Goal: Task Accomplishment & Management: Manage account settings

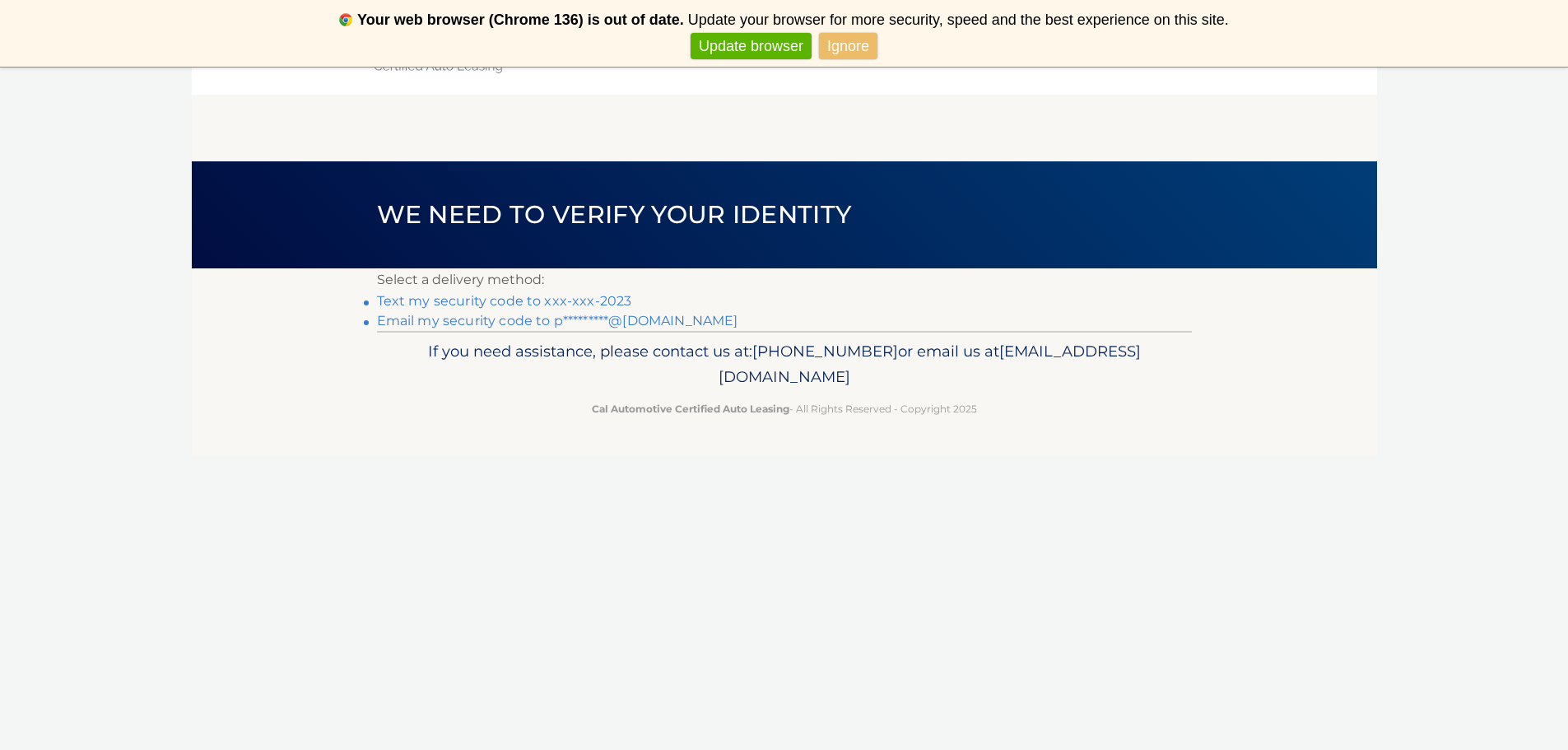
click at [494, 298] on link "Text my security code to xxx-xxx-2023" at bounding box center [504, 300] width 255 height 16
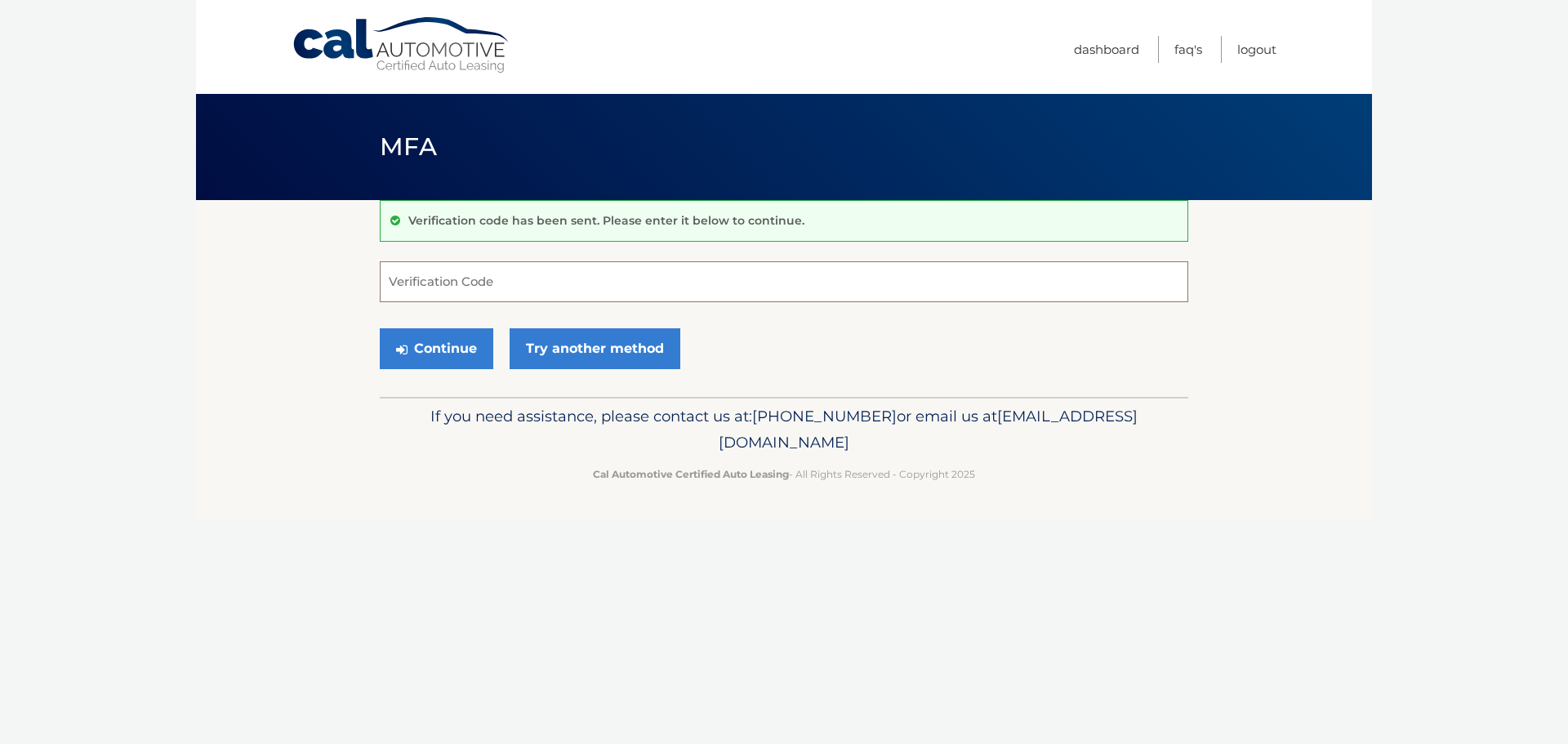
click at [515, 277] on input "Verification Code" at bounding box center [784, 281] width 809 height 40
type input "574416"
click at [420, 355] on button "Continue" at bounding box center [437, 348] width 114 height 40
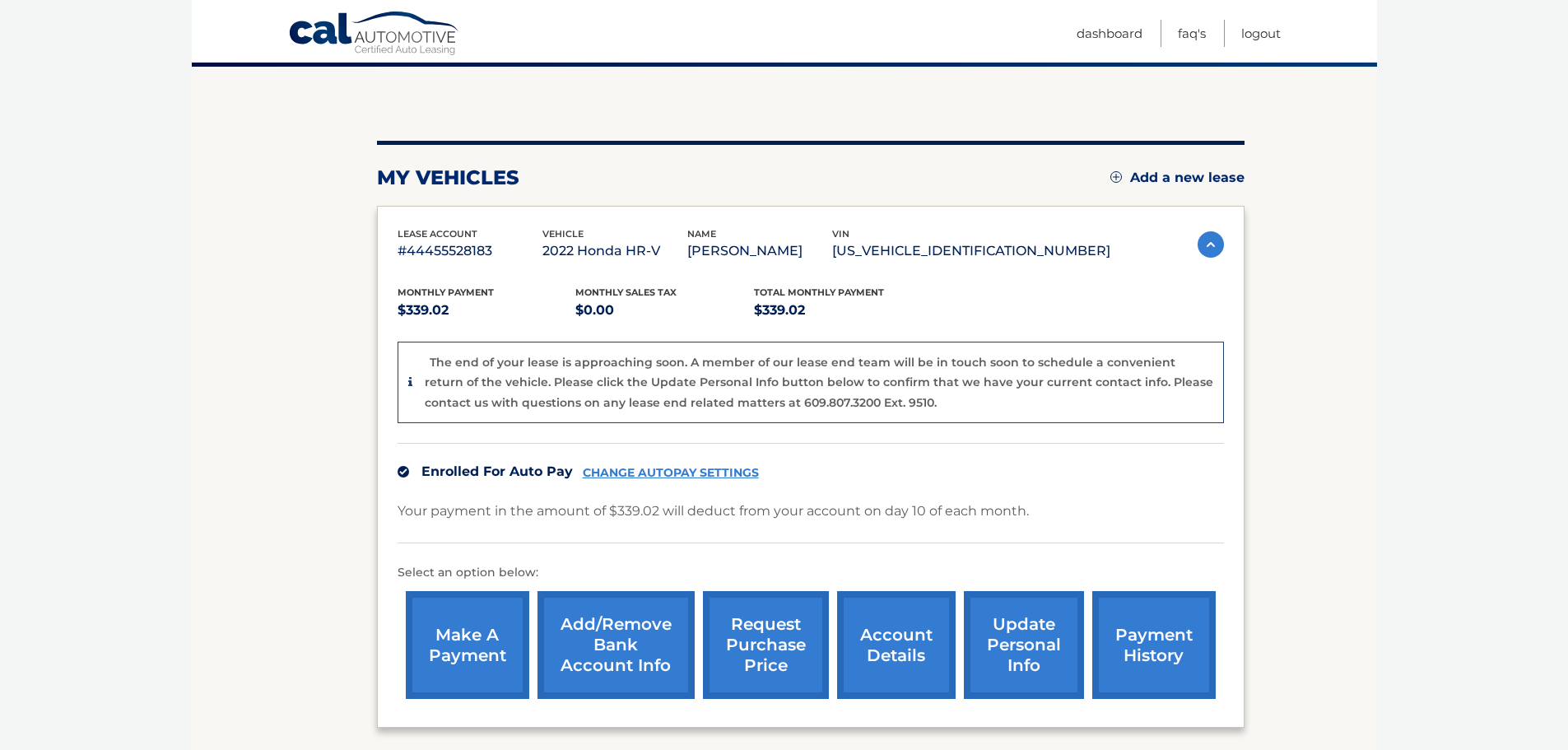
scroll to position [165, 0]
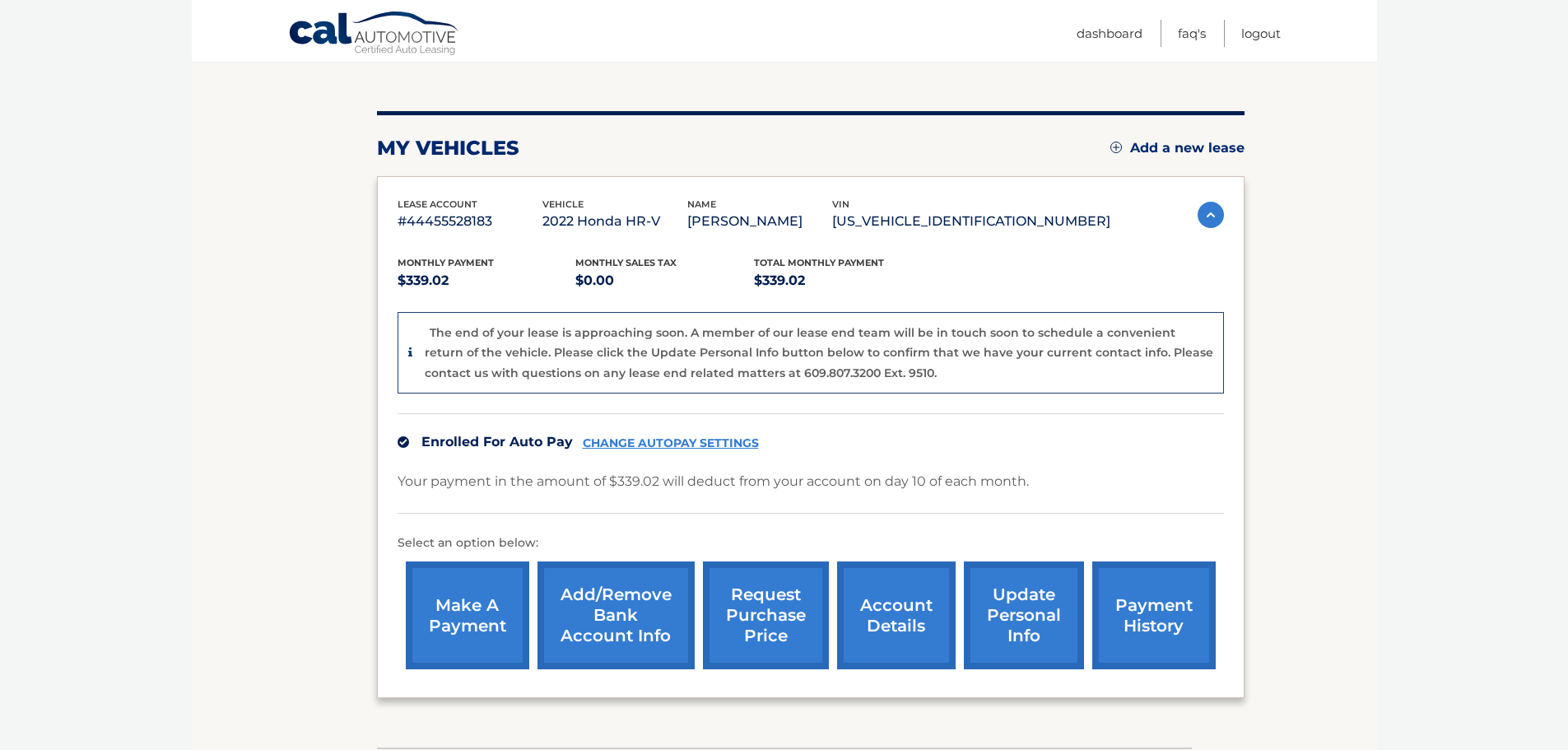
click at [611, 614] on link "Add/Remove bank account info" at bounding box center [616, 615] width 157 height 108
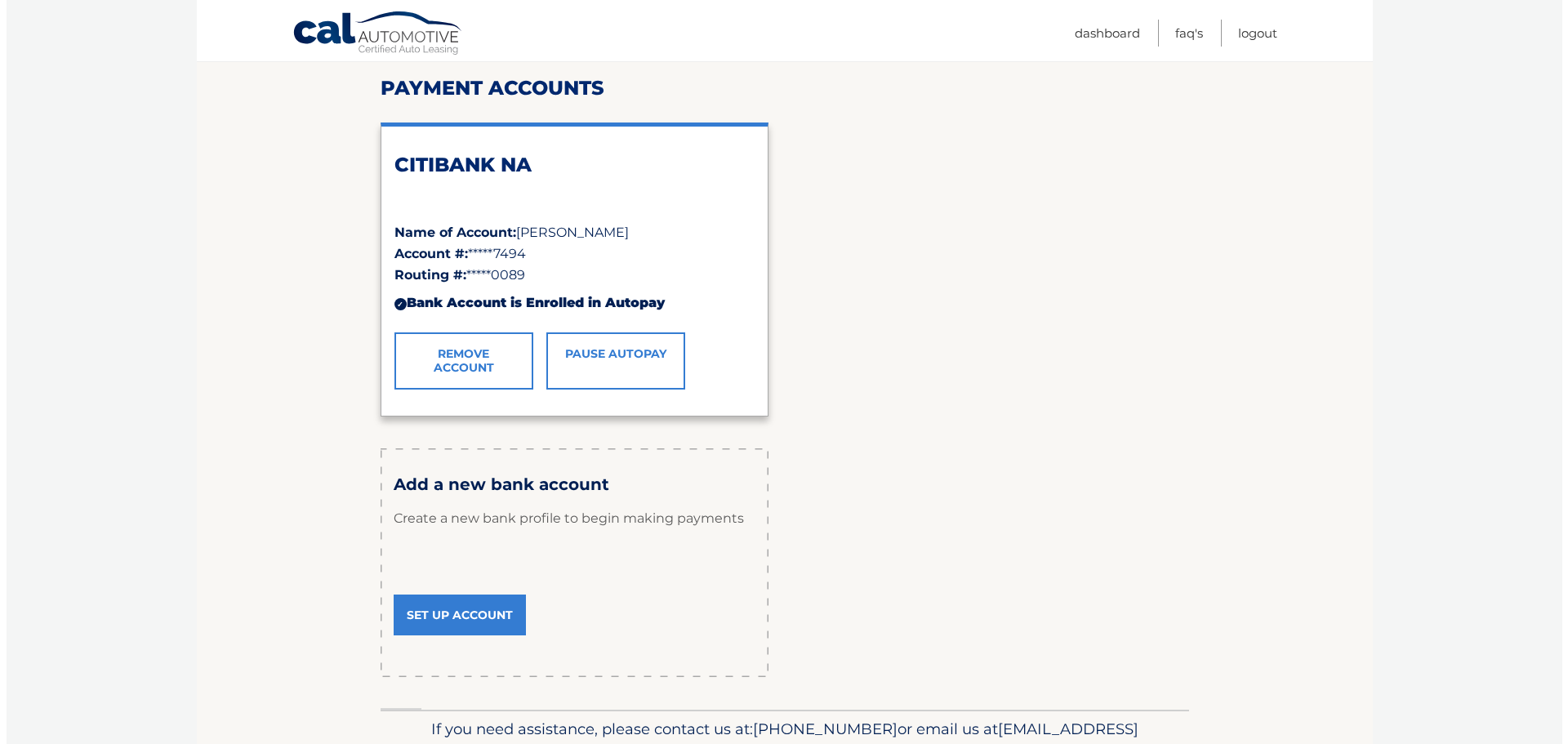
scroll to position [245, 0]
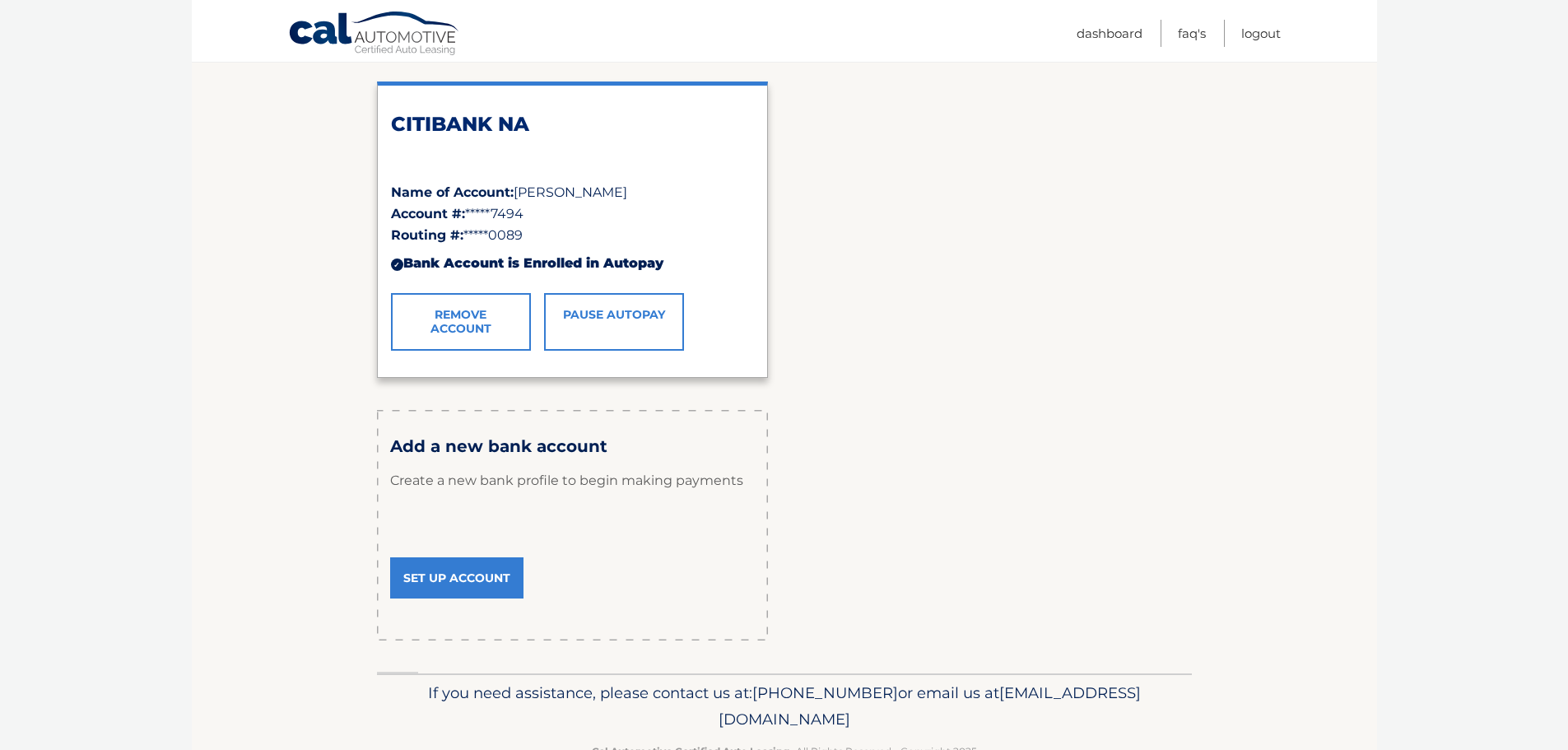
click at [456, 316] on link "Remove Account" at bounding box center [461, 321] width 140 height 57
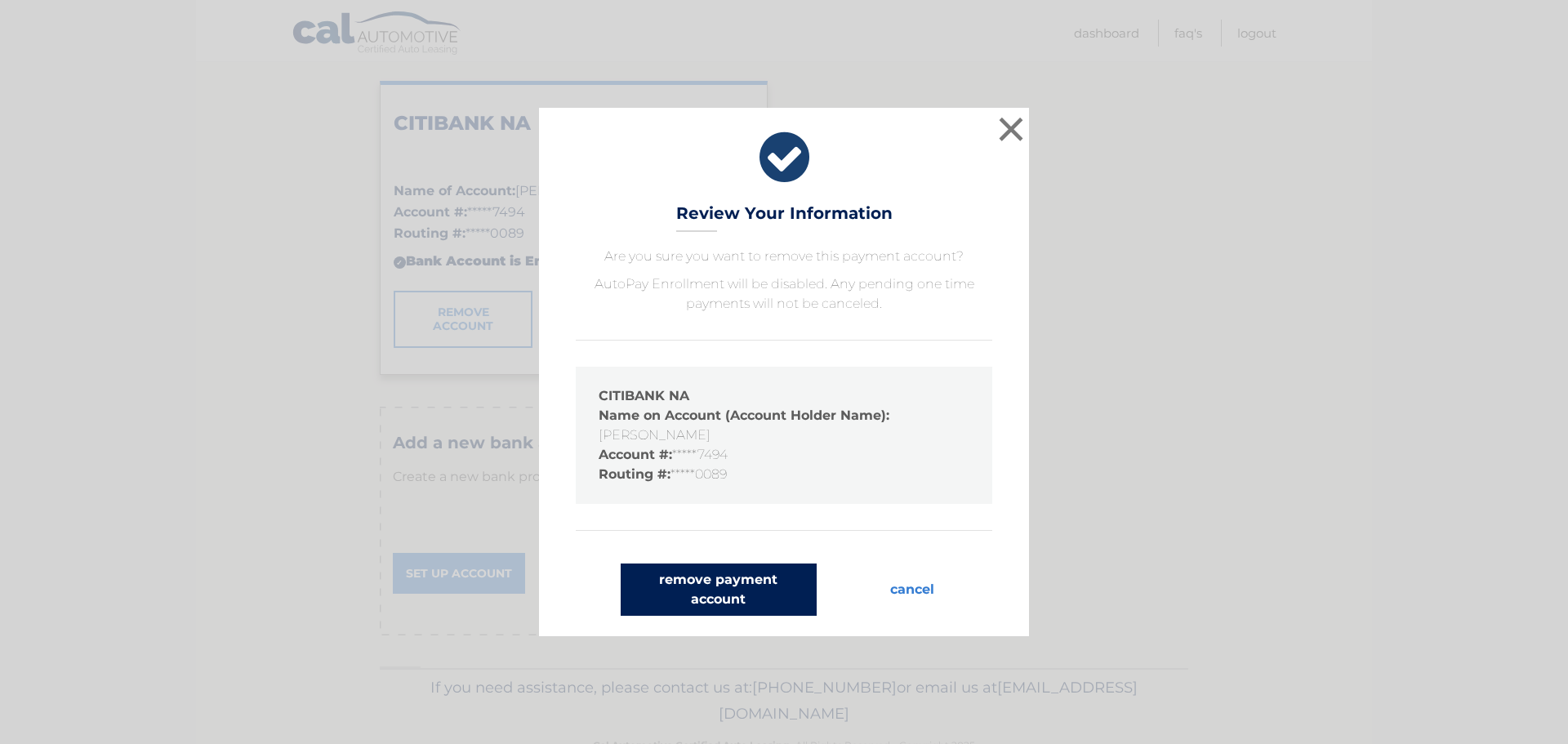
click at [717, 577] on button "remove payment account" at bounding box center [719, 589] width 196 height 52
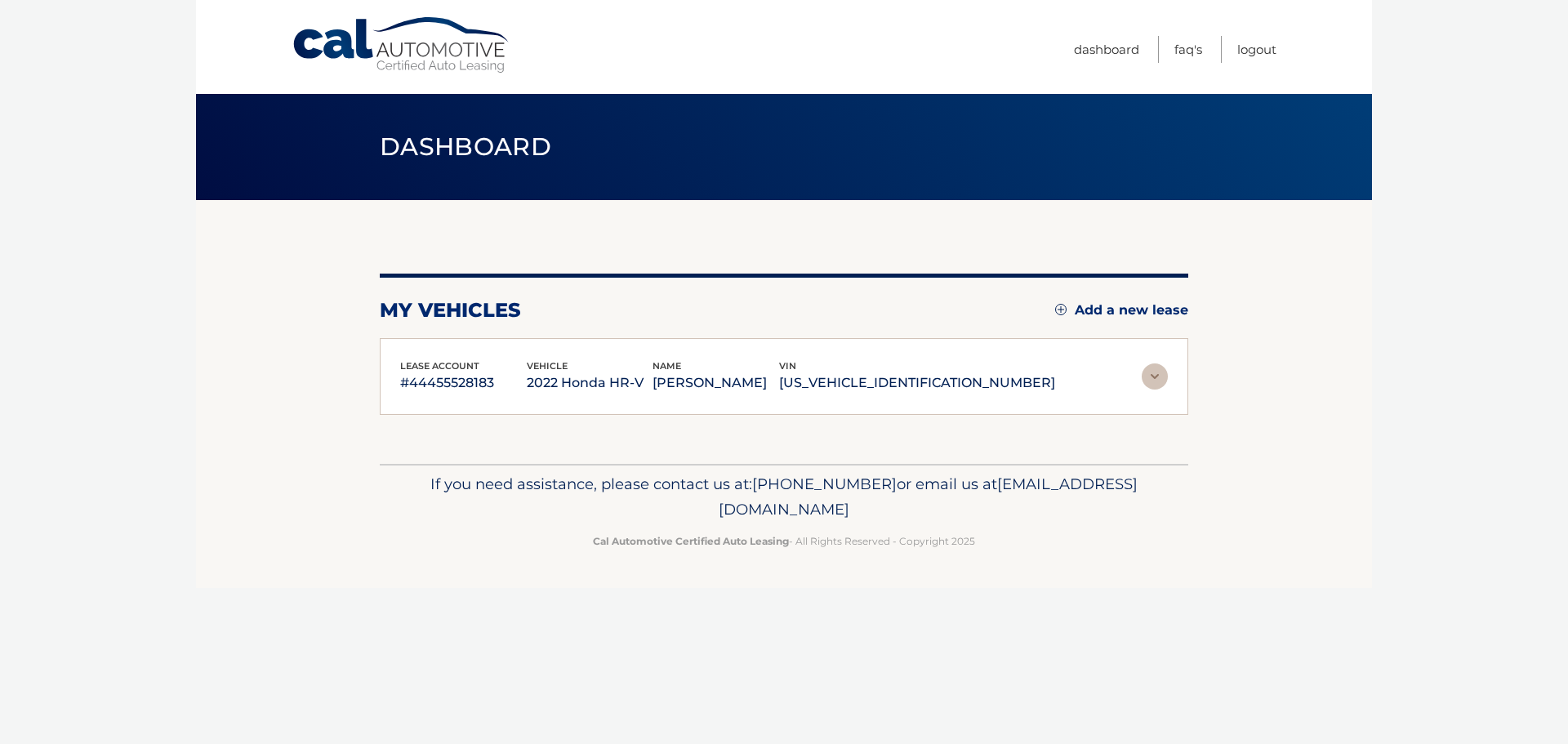
click at [729, 574] on footer "If you need assistance, please contact us at: [PHONE_NUMBER] or email us at [EM…" at bounding box center [784, 525] width 1176 height 124
